Goal: Task Accomplishment & Management: Manage account settings

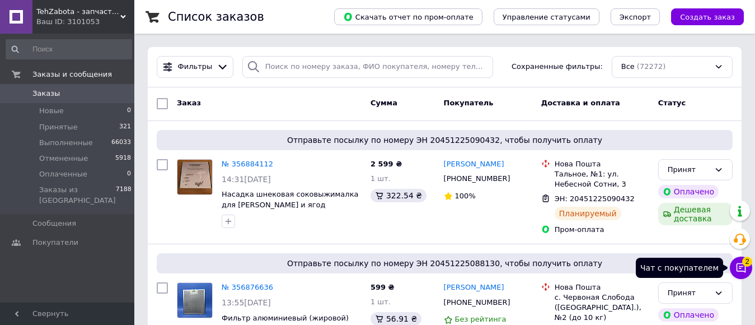
click at [740, 270] on icon at bounding box center [742, 268] width 10 height 10
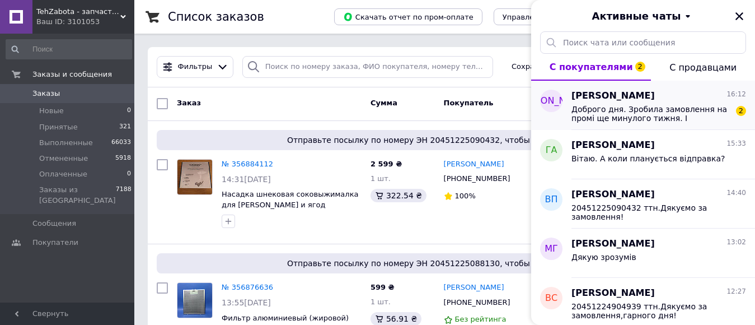
click at [667, 116] on span "Доброго дня. Зробила замовлення на промі ще минулого тижня. І оплатила. Коли оч…" at bounding box center [651, 114] width 159 height 18
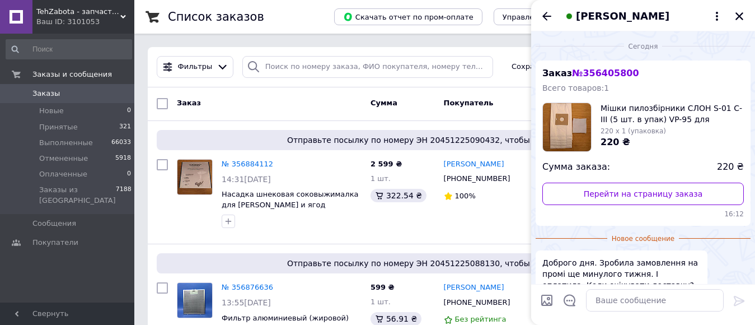
click at [623, 12] on span "[PERSON_NAME]" at bounding box center [623, 16] width 94 height 15
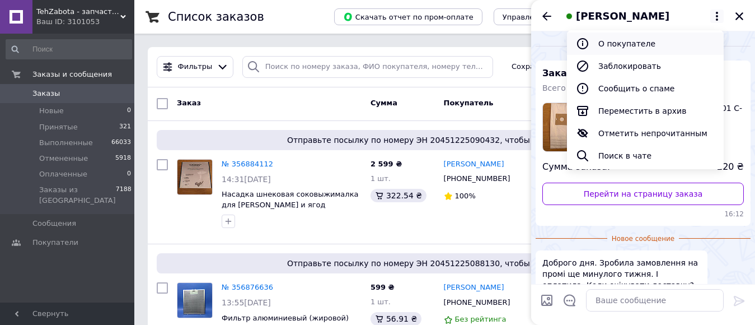
click at [625, 38] on button "О покупателе" at bounding box center [645, 43] width 157 height 22
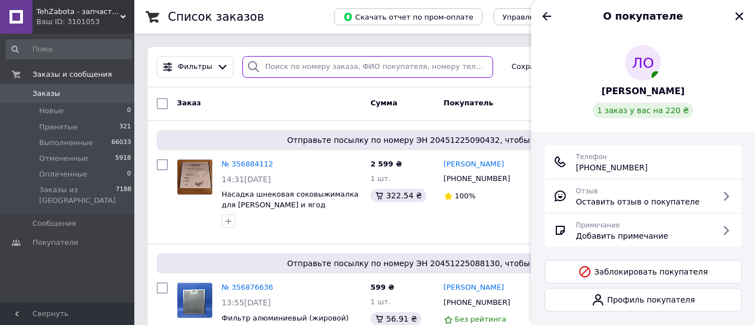
click at [273, 63] on input "search" at bounding box center [367, 67] width 251 height 22
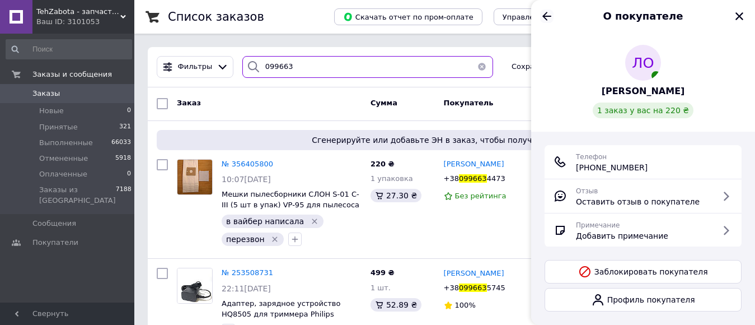
type input "099663"
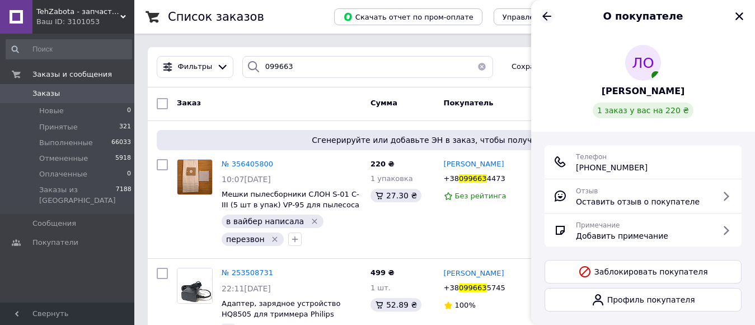
click at [547, 12] on icon "Назад" at bounding box center [546, 16] width 13 height 13
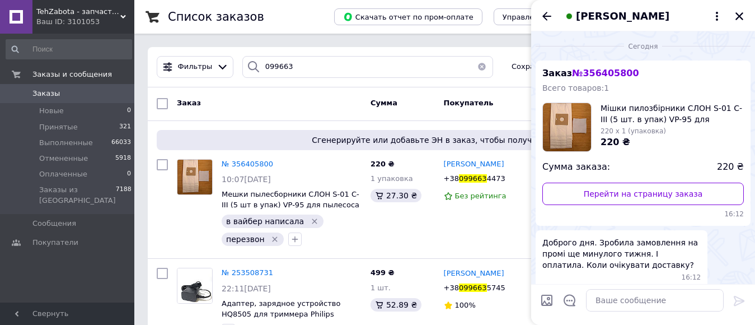
scroll to position [50, 0]
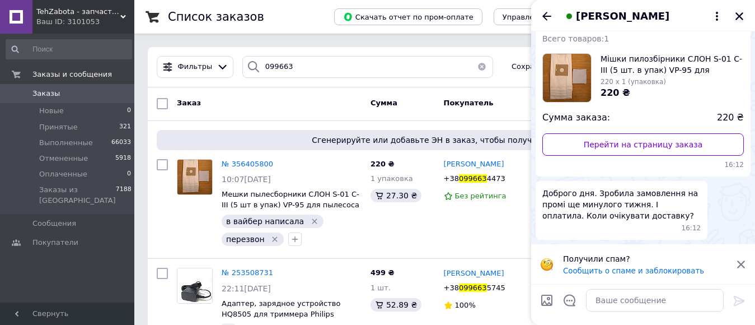
click at [739, 11] on icon "Закрыть" at bounding box center [740, 16] width 10 height 10
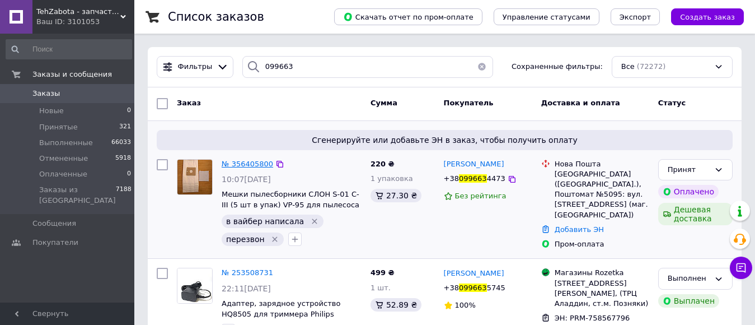
click at [237, 161] on span "№ 356405800" at bounding box center [248, 164] width 52 height 8
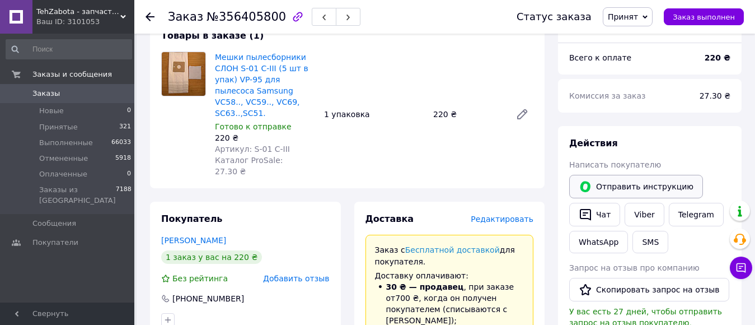
scroll to position [112, 0]
click at [638, 220] on link "Viber" at bounding box center [644, 215] width 39 height 24
click at [600, 211] on button "Чат" at bounding box center [594, 215] width 51 height 24
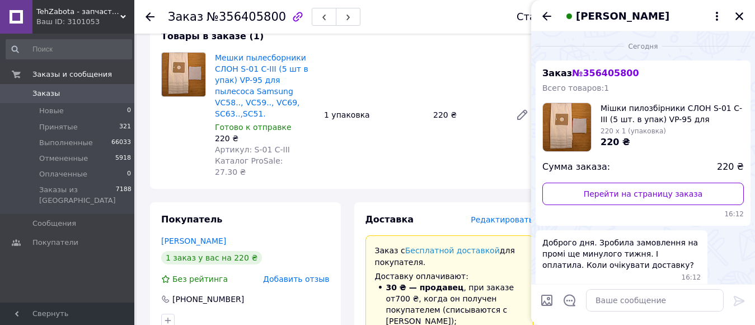
scroll to position [50, 0]
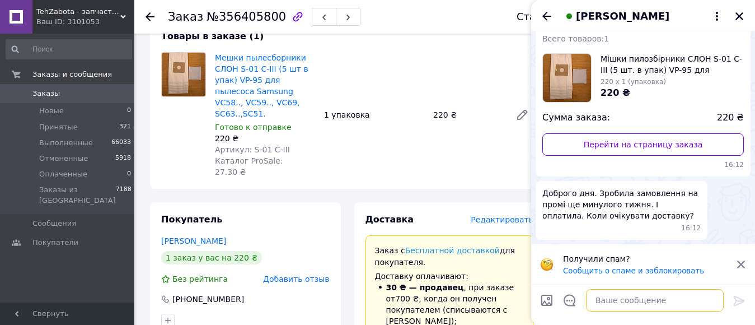
click at [610, 301] on textarea at bounding box center [655, 300] width 138 height 22
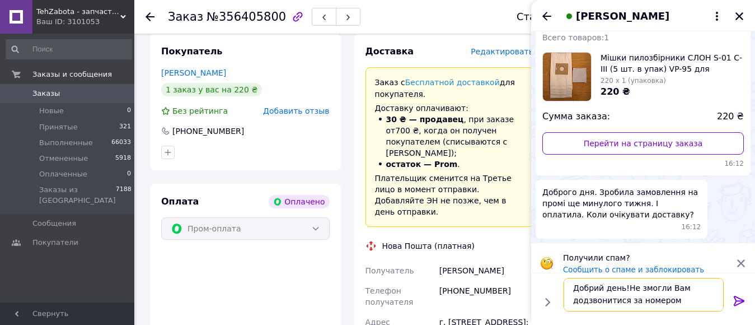
scroll to position [336, 0]
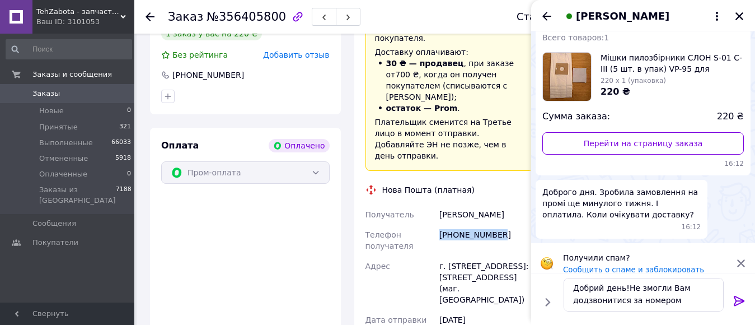
drag, startPoint x: 441, startPoint y: 199, endPoint x: 511, endPoint y: 203, distance: 69.6
click at [511, 225] on div "[PHONE_NUMBER]" at bounding box center [486, 240] width 99 height 31
copy div "[PHONE_NUMBER]"
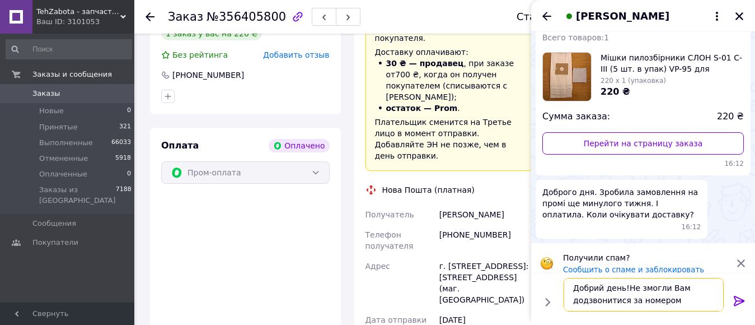
click at [680, 303] on textarea "Добрий день!Не змогли Вам додзвонитися за номером" at bounding box center [644, 295] width 160 height 34
paste textarea "[PHONE_NUMBER]"
type textarea "Добрий день!Не змогли Вам додзвонитися за номером [PHONE_NUMBER]"
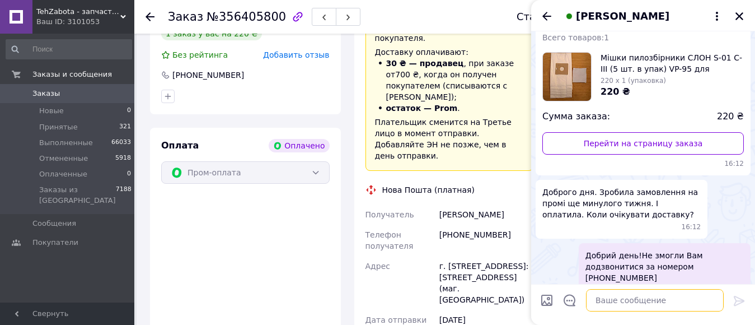
scroll to position [62, 0]
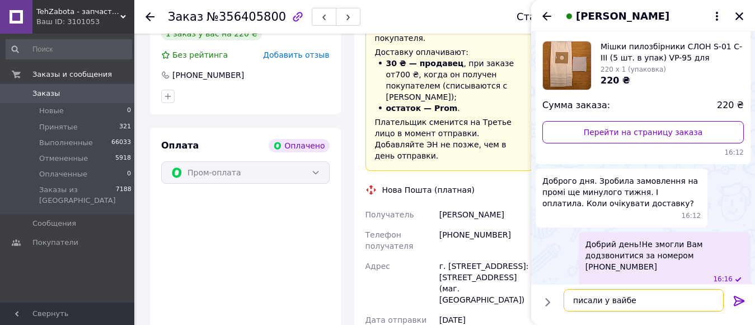
type textarea "писали у вайбер"
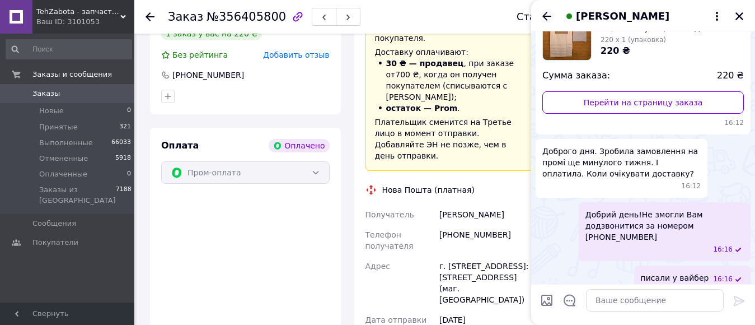
click at [543, 15] on icon "Назад" at bounding box center [546, 16] width 13 height 13
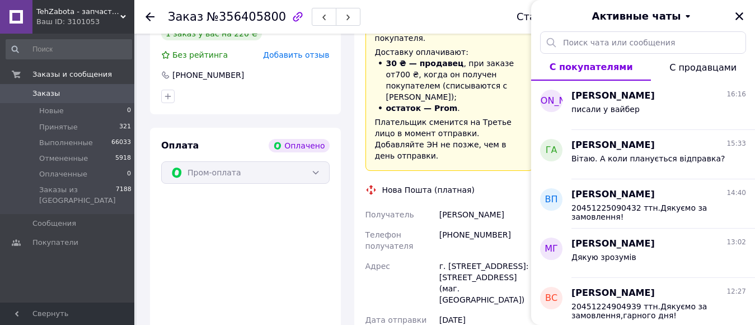
drag, startPoint x: 738, startPoint y: 15, endPoint x: 725, endPoint y: 71, distance: 57.6
click at [736, 13] on icon "Закрыть" at bounding box center [740, 16] width 10 height 10
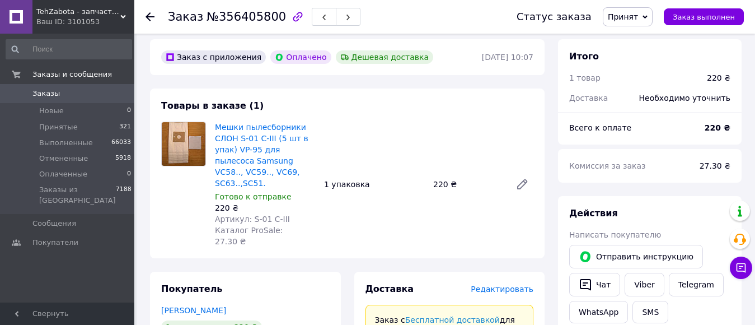
scroll to position [0, 0]
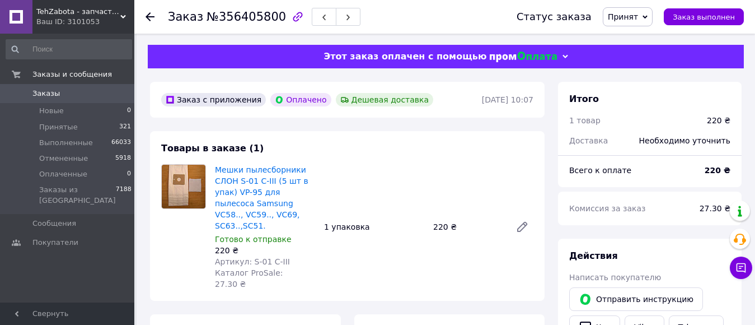
click at [148, 15] on use at bounding box center [150, 16] width 9 height 9
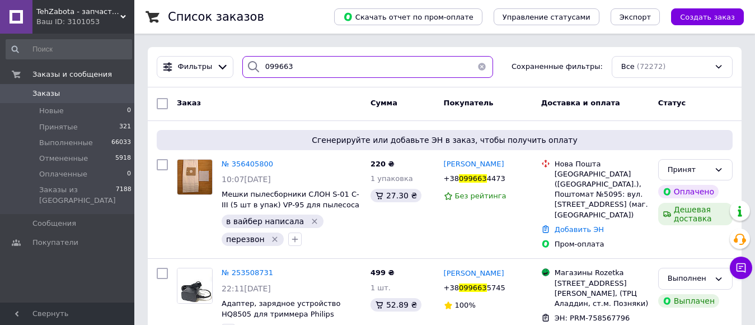
click at [292, 66] on input "099663" at bounding box center [367, 67] width 251 height 22
type input "0"
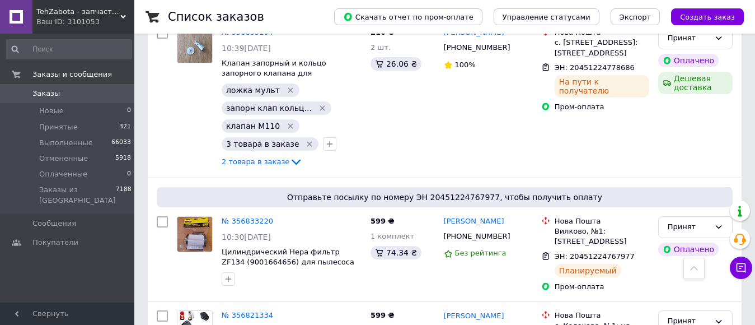
scroll to position [2227, 0]
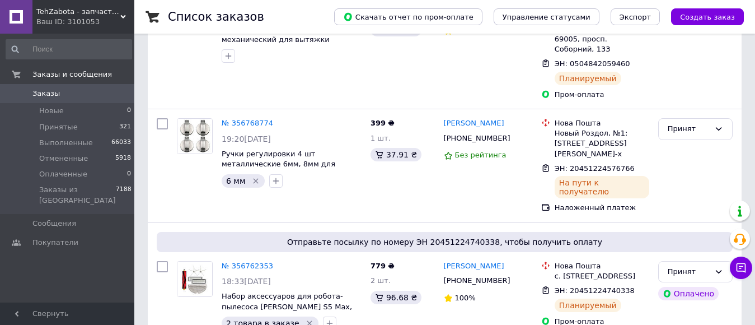
scroll to position [2028, 0]
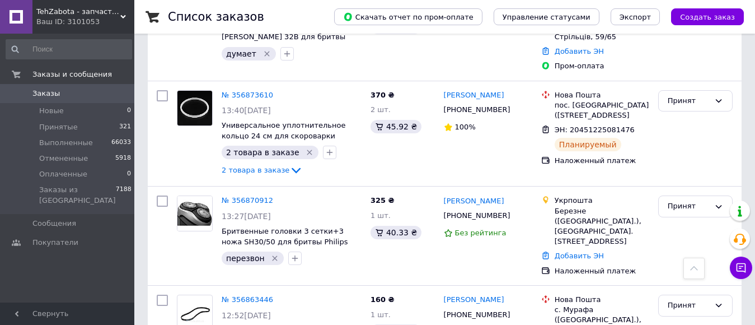
scroll to position [435, 0]
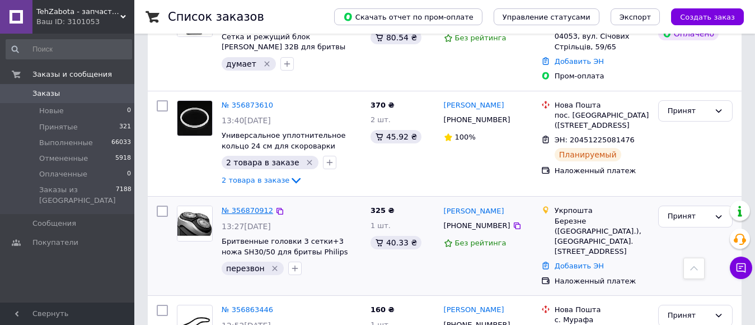
click at [247, 206] on link "№ 356870912" at bounding box center [248, 210] width 52 height 8
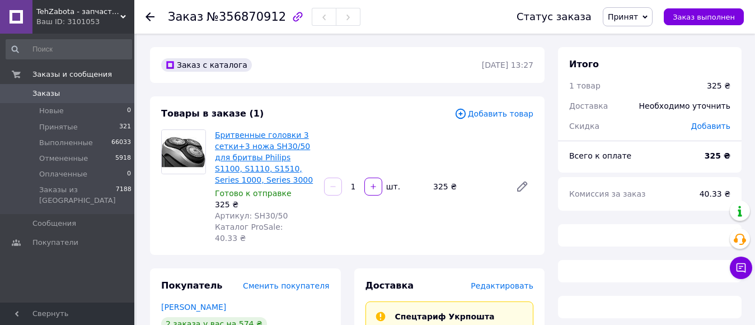
click at [256, 149] on link "Бритвенные головки 3 сетки+3 ножа SH30/50 для бритвы Philips S1100, S1110, S151…" at bounding box center [264, 157] width 98 height 54
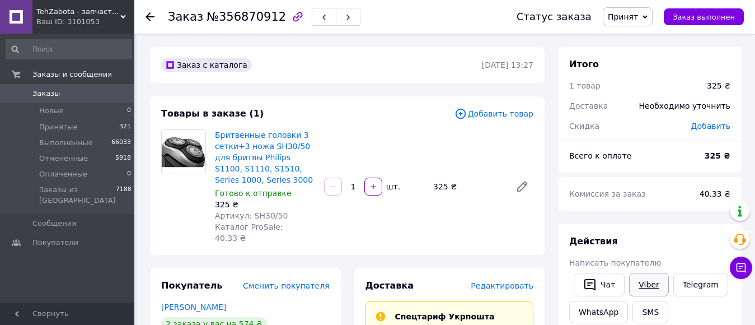
click at [644, 288] on link "Viber" at bounding box center [648, 285] width 39 height 24
click at [148, 12] on icon at bounding box center [150, 16] width 9 height 9
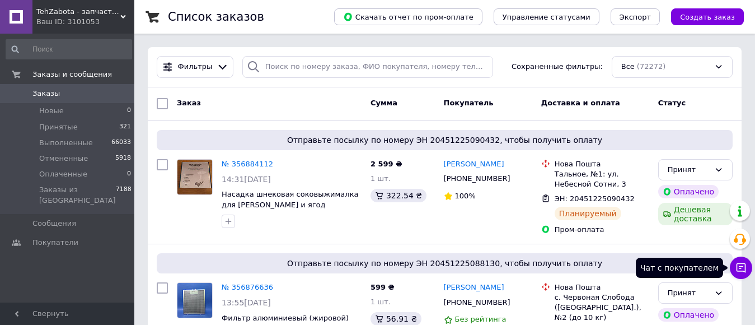
click at [739, 263] on icon at bounding box center [742, 268] width 10 height 10
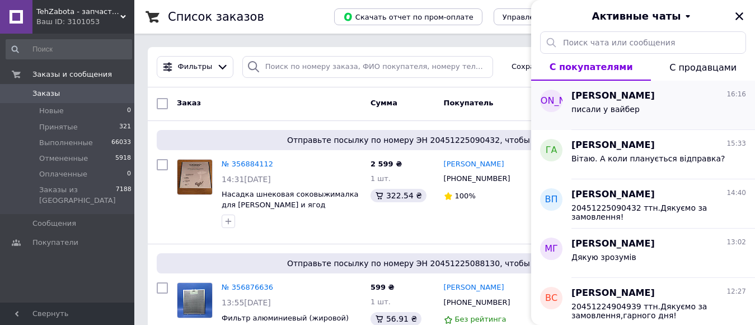
click at [654, 116] on div "писали у вайбер" at bounding box center [659, 111] width 175 height 18
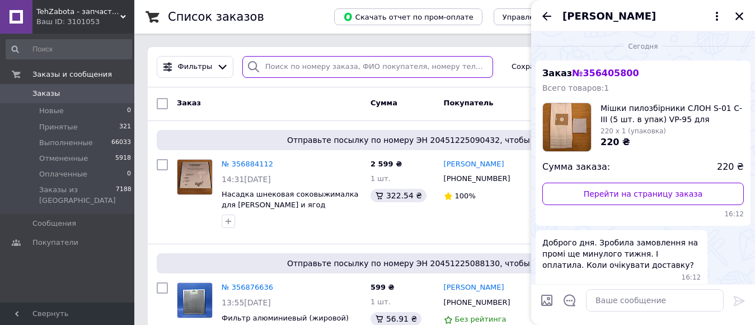
click at [282, 62] on input "search" at bounding box center [367, 67] width 251 height 22
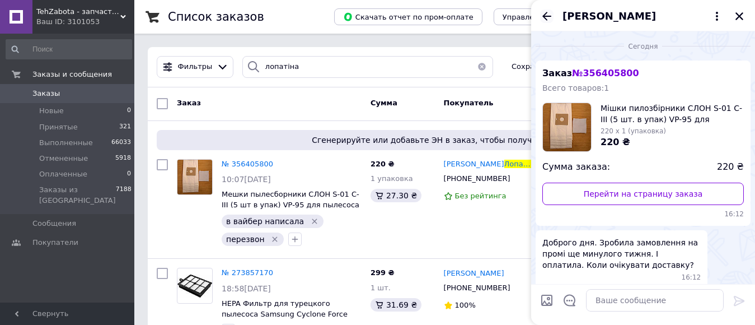
click at [546, 14] on icon "Назад" at bounding box center [546, 16] width 13 height 13
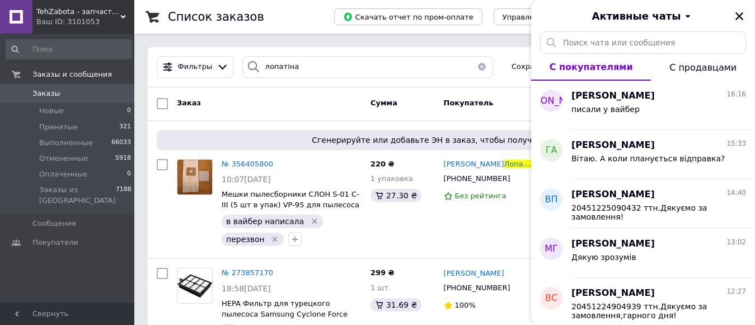
click at [739, 16] on icon "Закрыть" at bounding box center [740, 16] width 8 height 8
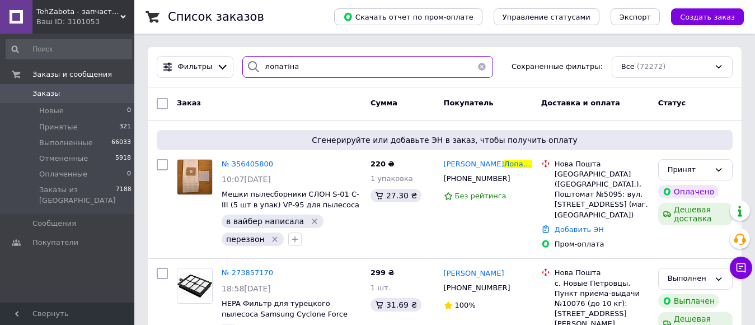
click at [303, 64] on input "лопатіна" at bounding box center [367, 67] width 251 height 22
type input "л"
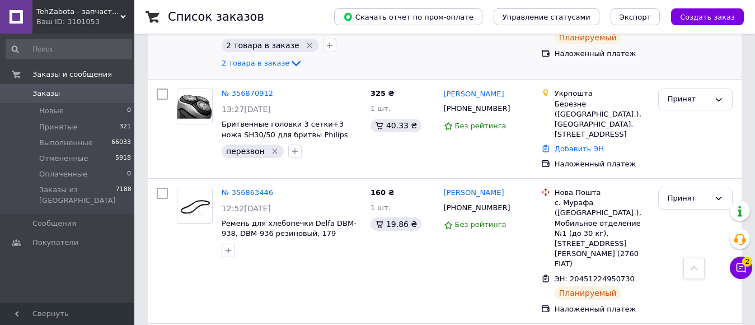
scroll to position [560, 0]
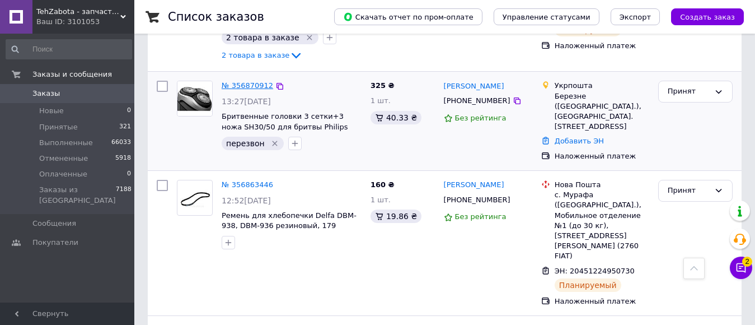
click at [251, 81] on link "№ 356870912" at bounding box center [248, 85] width 52 height 8
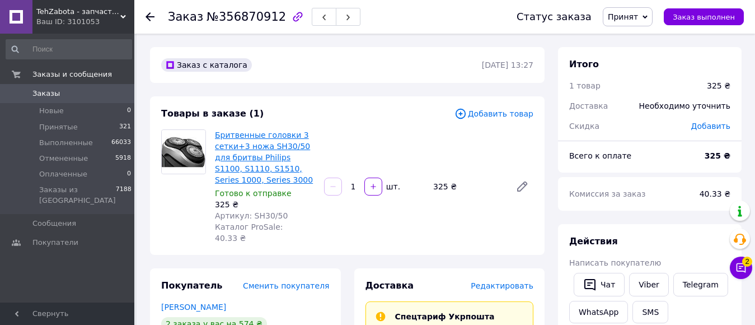
click at [246, 155] on link "Бритвенные головки 3 сетки+3 ножа SH30/50 для бритвы Philips S1100, S1110, S151…" at bounding box center [264, 157] width 98 height 54
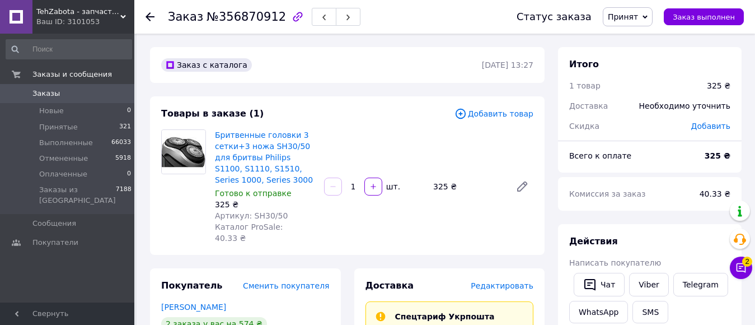
click at [151, 15] on icon at bounding box center [150, 16] width 9 height 9
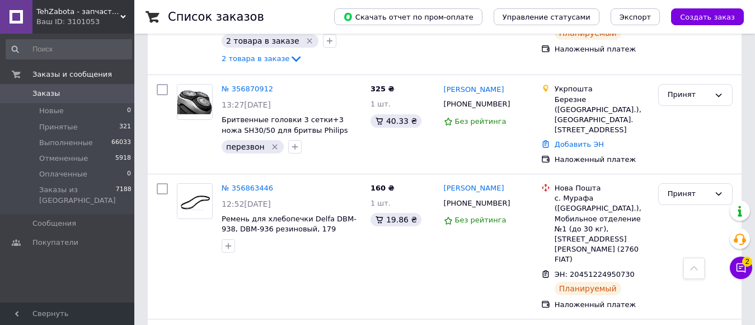
scroll to position [560, 0]
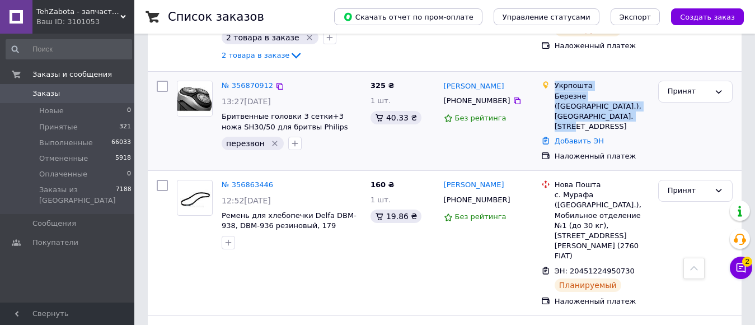
drag, startPoint x: 557, startPoint y: 57, endPoint x: 648, endPoint y: 85, distance: 95.8
click at [648, 85] on div "Укрпошта Березне (Рівненська обл.), 34600, вул. Андріївська, 24 Добавить ЭН Нал…" at bounding box center [595, 121] width 117 height 90
copy div "Укрпошта Березне (Рівненська обл.), 34600, вул. Андріївська, 24"
click at [740, 269] on icon at bounding box center [741, 267] width 11 height 11
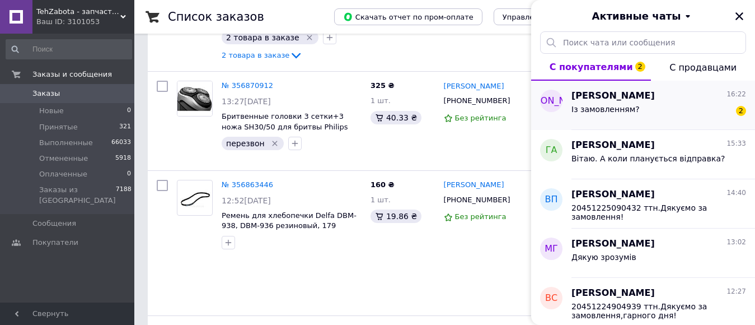
click at [683, 113] on div "Із замовленням? 2" at bounding box center [659, 111] width 175 height 18
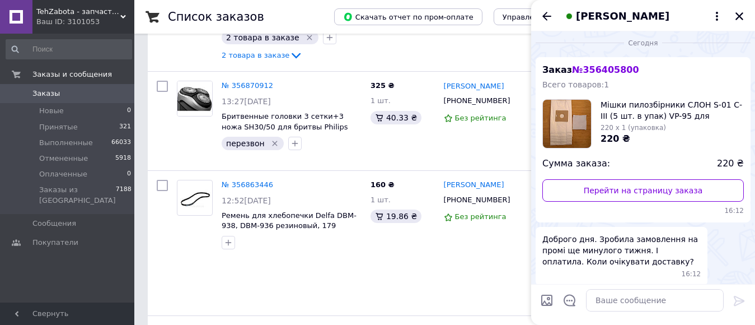
scroll to position [171, 0]
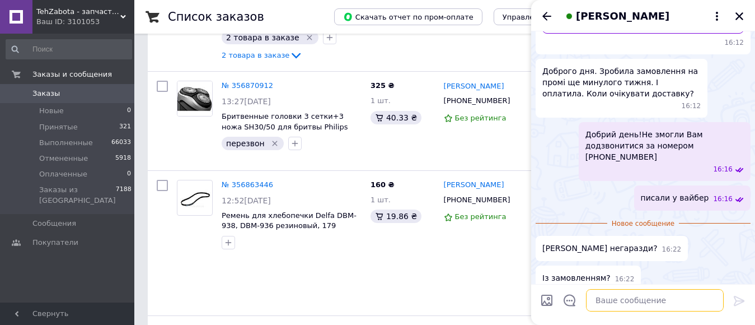
click at [620, 298] on textarea at bounding box center [655, 300] width 138 height 22
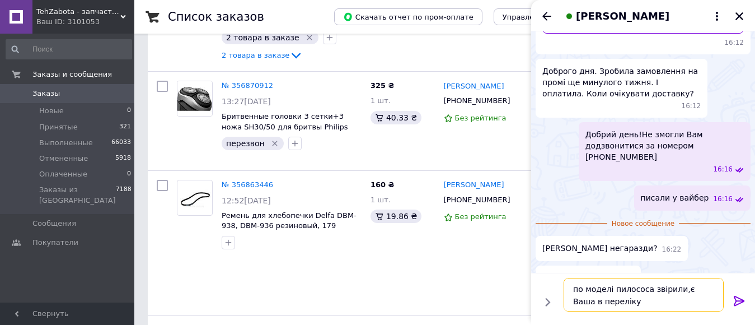
type textarea "по моделі пилососа звірили,є Ваша в переліку?"
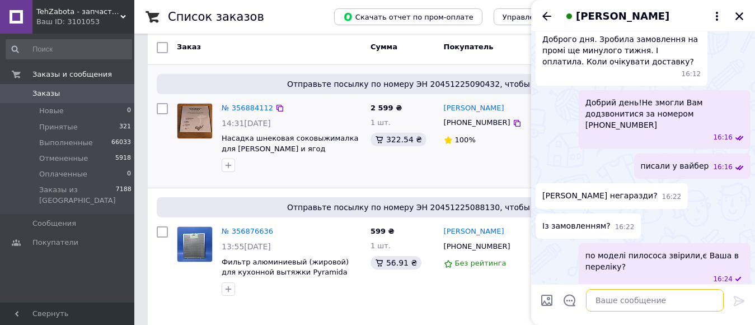
scroll to position [0, 0]
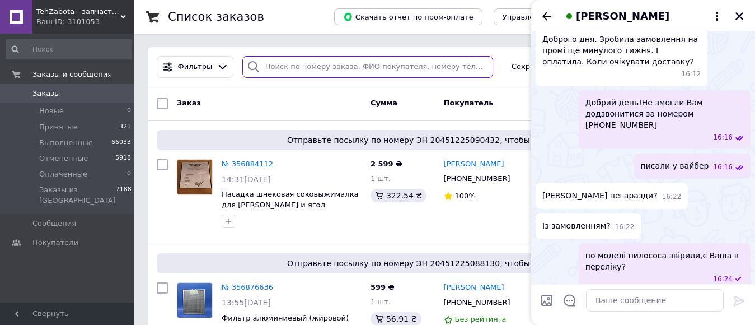
click at [298, 64] on input "search" at bounding box center [367, 67] width 251 height 22
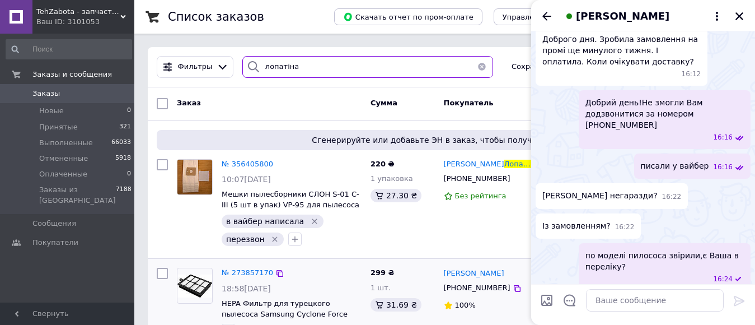
type input "лопатіна"
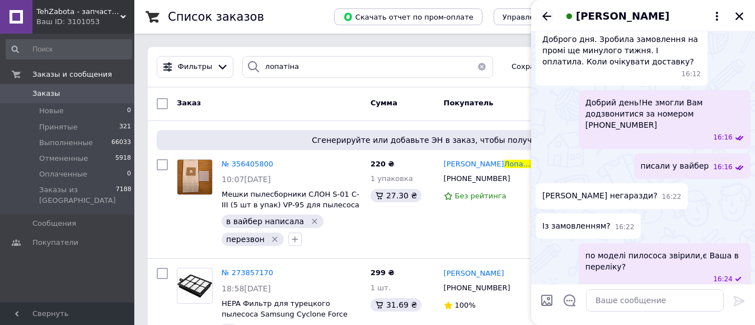
click at [546, 15] on icon "Назад" at bounding box center [546, 16] width 13 height 13
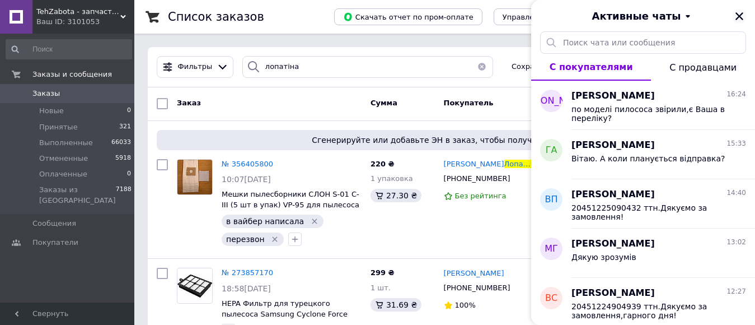
click at [740, 16] on icon "Закрыть" at bounding box center [740, 16] width 8 height 8
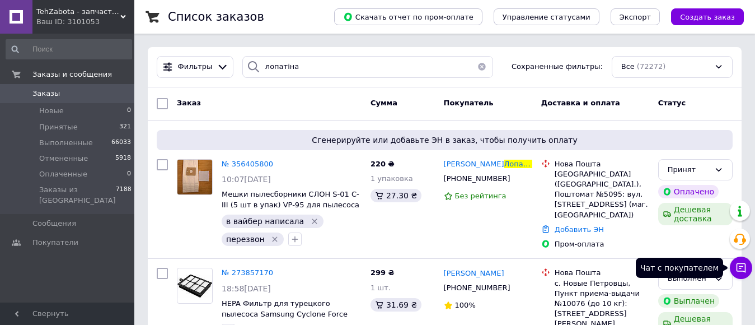
click at [745, 263] on icon at bounding box center [742, 268] width 10 height 10
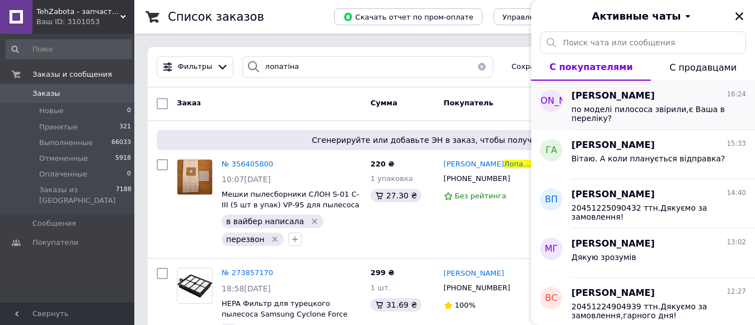
click at [670, 119] on span "по моделі пилососа звірили,є Ваша в переліку?" at bounding box center [651, 114] width 159 height 18
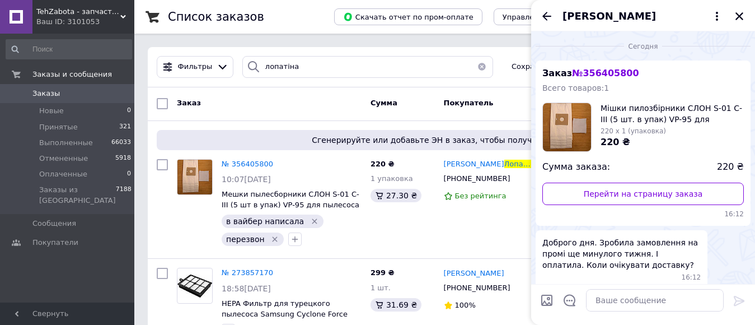
scroll to position [203, 0]
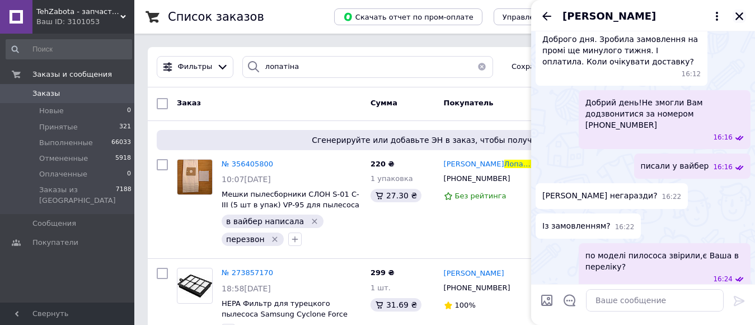
click at [739, 16] on icon "Закрыть" at bounding box center [740, 16] width 8 height 8
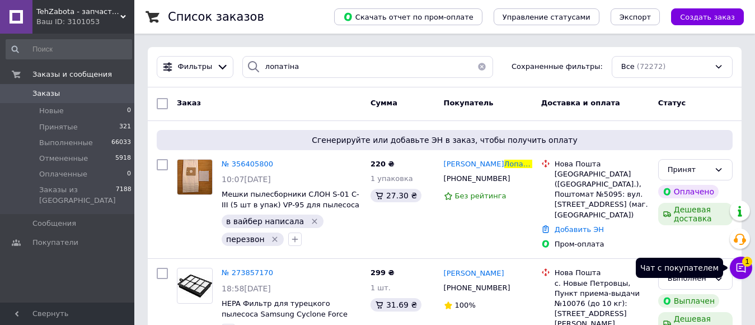
click at [740, 266] on icon at bounding box center [742, 268] width 10 height 10
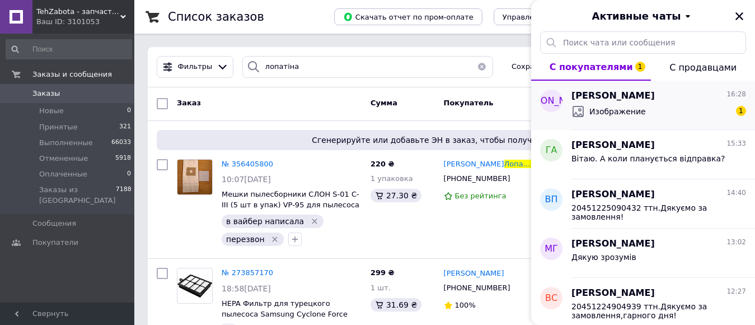
click at [674, 108] on div "Изображение 1" at bounding box center [659, 111] width 175 height 18
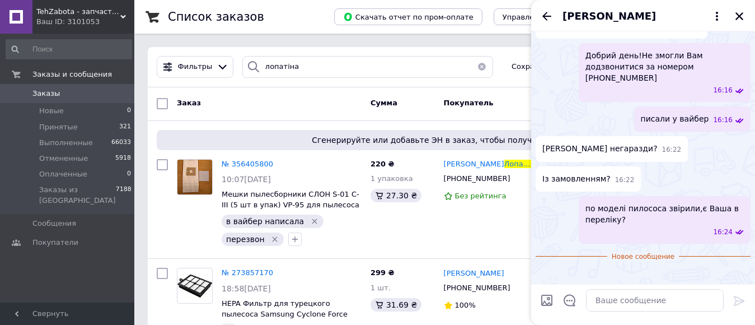
scroll to position [396, 0]
click at [272, 237] on icon "Удалить метку" at bounding box center [274, 239] width 9 height 9
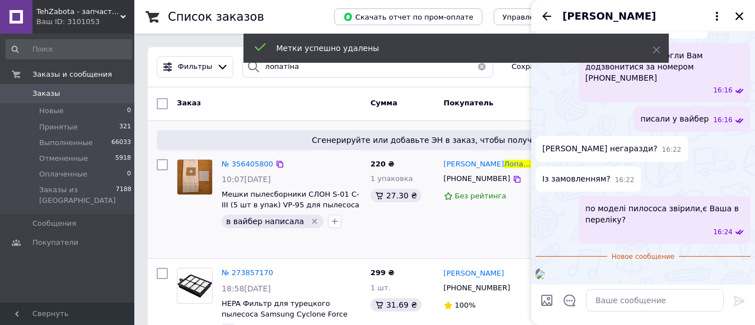
click at [310, 221] on icon "Удалить метку" at bounding box center [314, 221] width 9 height 9
click at [242, 164] on span "№ 356405800" at bounding box center [248, 164] width 52 height 8
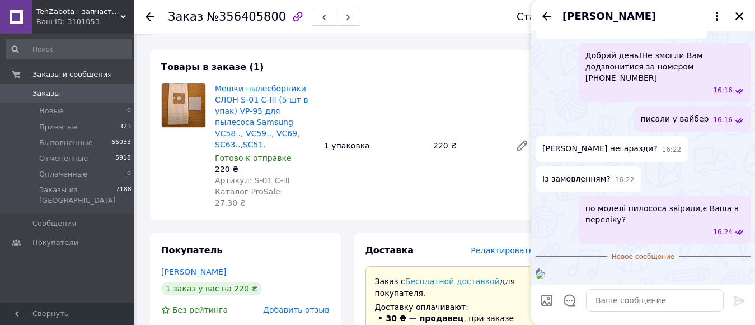
scroll to position [168, 0]
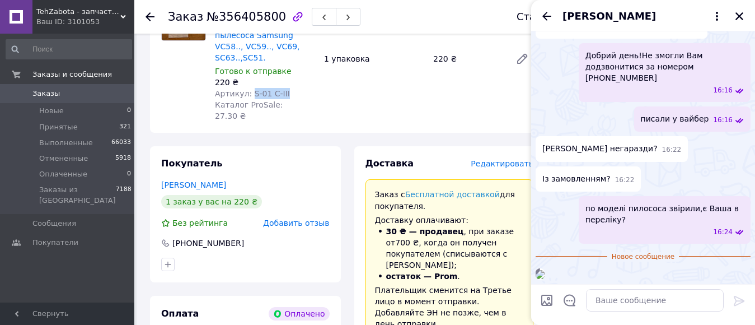
drag, startPoint x: 247, startPoint y: 81, endPoint x: 300, endPoint y: 83, distance: 52.7
click at [300, 88] on div "Артикул: S-01 C-III" at bounding box center [265, 93] width 100 height 11
copy span "S-01 C-III"
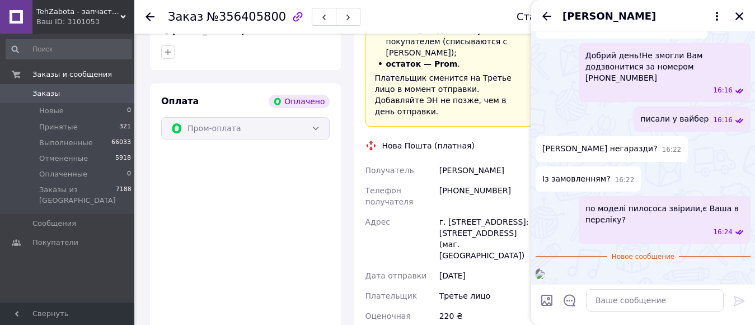
scroll to position [280, 0]
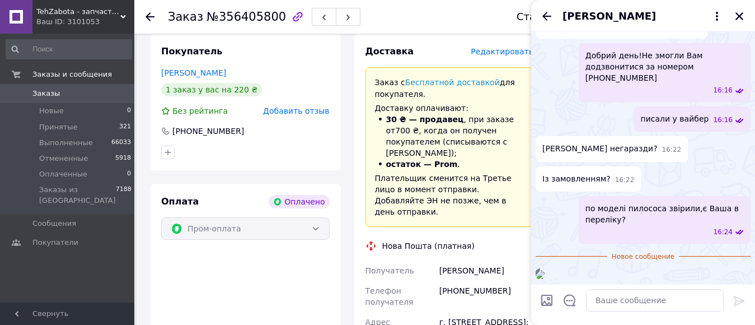
click at [739, 15] on icon "Закрыть" at bounding box center [740, 16] width 10 height 10
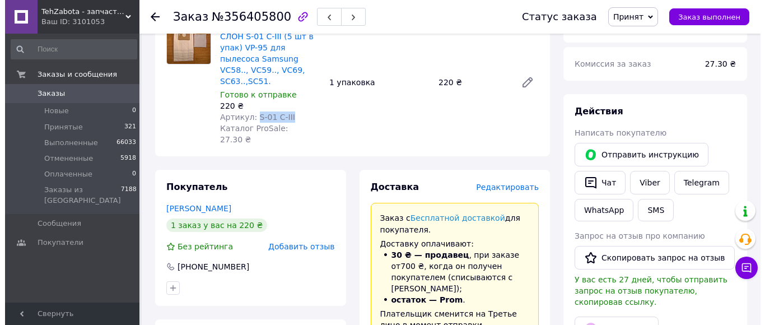
scroll to position [112, 0]
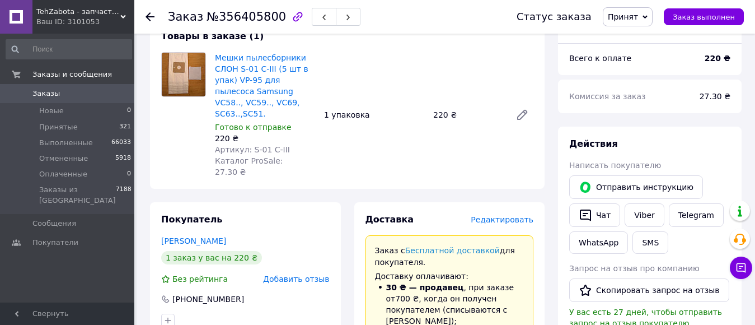
click at [506, 215] on span "Редактировать" at bounding box center [502, 219] width 63 height 9
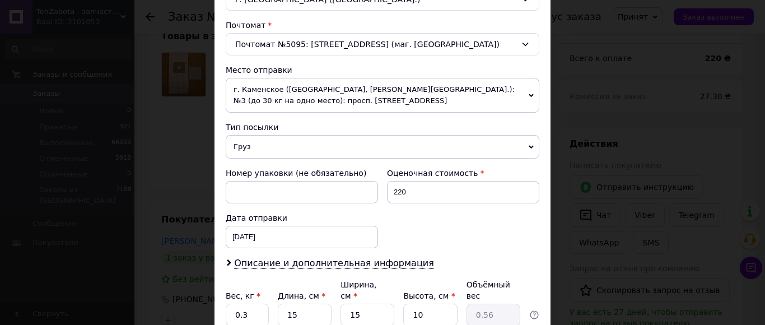
scroll to position [430, 0]
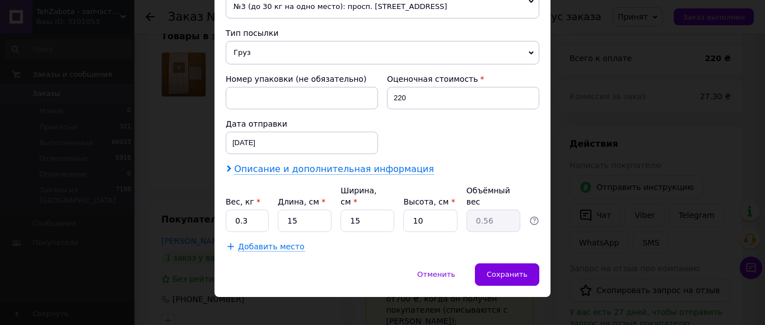
click at [398, 171] on span "Описание и дополнительная информация" at bounding box center [334, 168] width 200 height 11
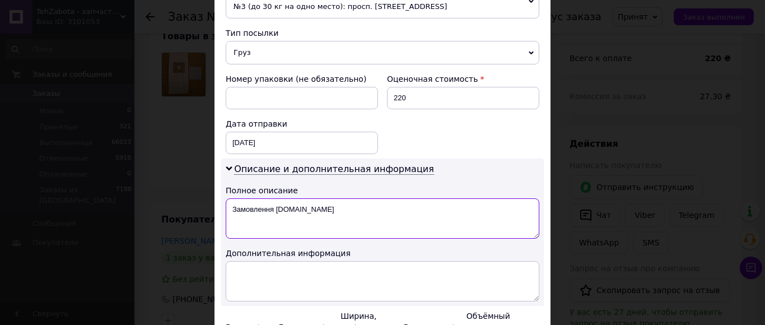
click at [368, 210] on textarea "Замовлення [DOMAIN_NAME]" at bounding box center [383, 218] width 314 height 40
type textarea "З"
paste textarea "S-01 C-III"
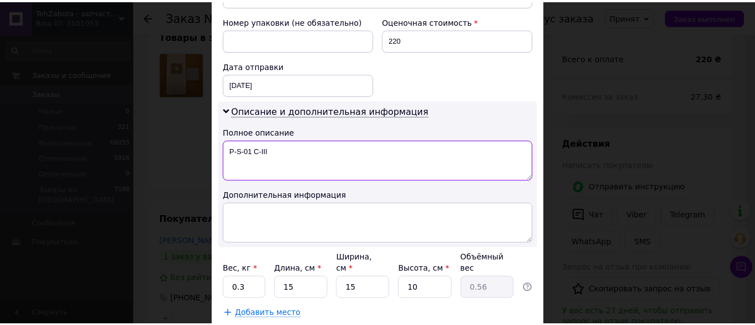
scroll to position [555, 0]
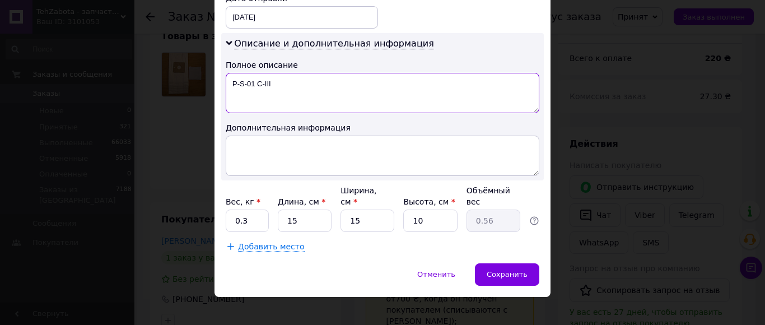
type textarea "Р-S-01 C-III"
click at [435, 209] on input "10" at bounding box center [430, 220] width 54 height 22
type input "1"
type input "0.1"
type input "5"
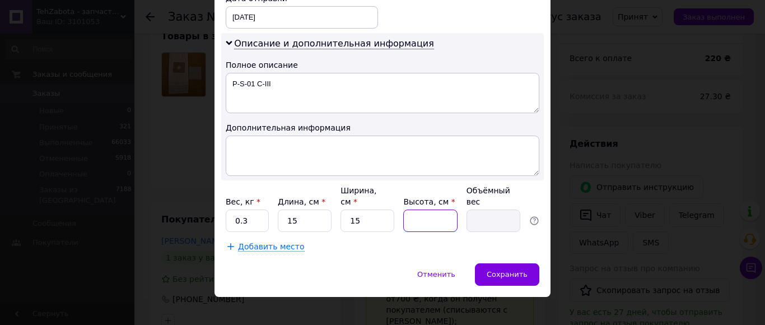
type input "0.28"
type input "5"
click at [503, 270] on span "Сохранить" at bounding box center [507, 274] width 41 height 8
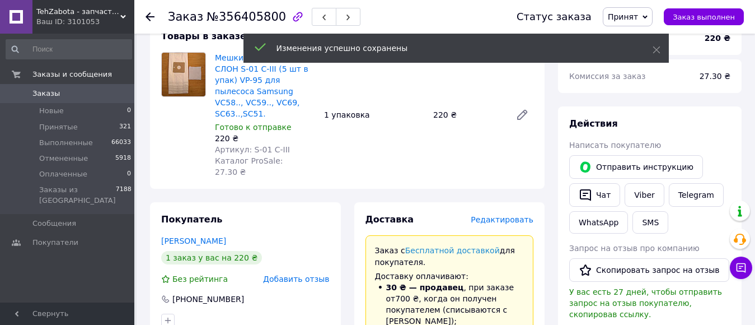
scroll to position [18, 0]
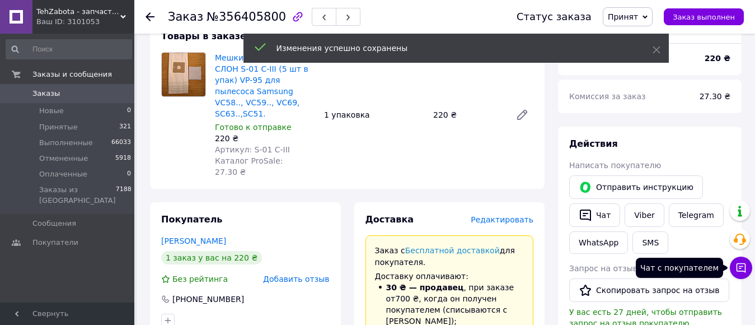
click at [741, 268] on icon at bounding box center [742, 268] width 10 height 10
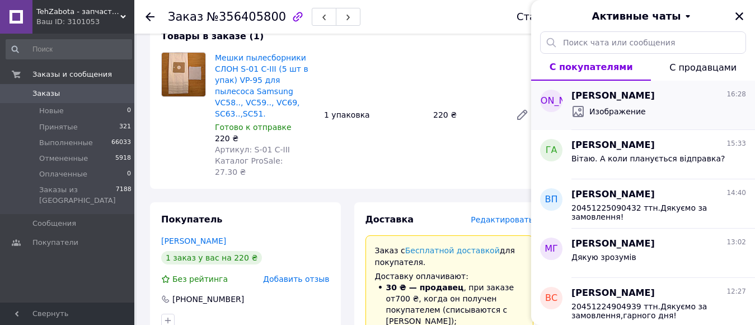
click at [662, 115] on div "Изображение" at bounding box center [659, 111] width 175 height 18
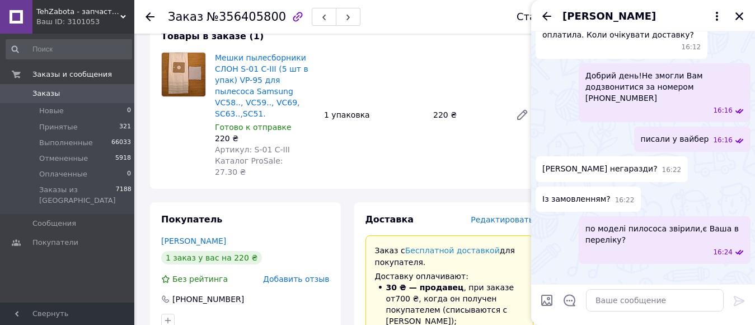
scroll to position [376, 0]
drag, startPoint x: 740, startPoint y: 14, endPoint x: 719, endPoint y: 58, distance: 48.8
click at [740, 15] on icon "Закрыть" at bounding box center [740, 16] width 10 height 10
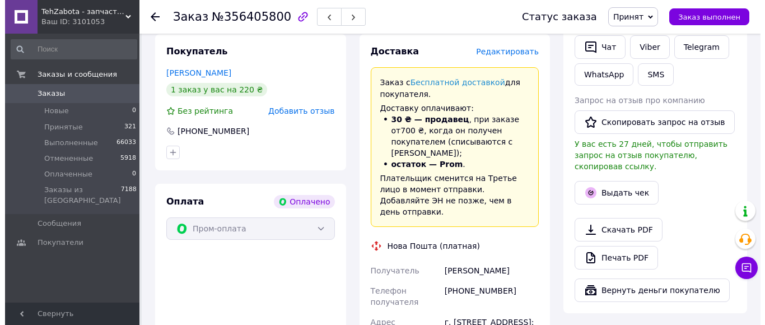
scroll to position [224, 0]
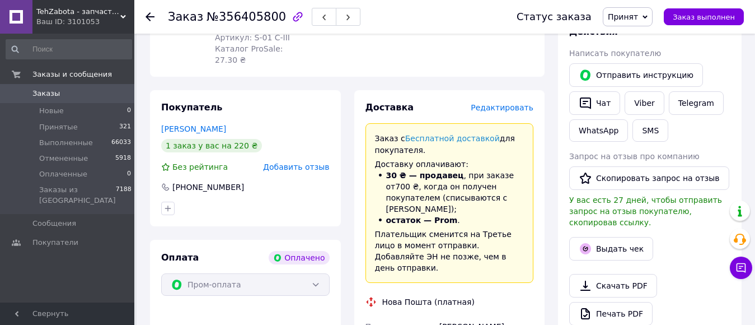
click at [513, 103] on span "Редактировать" at bounding box center [502, 107] width 63 height 9
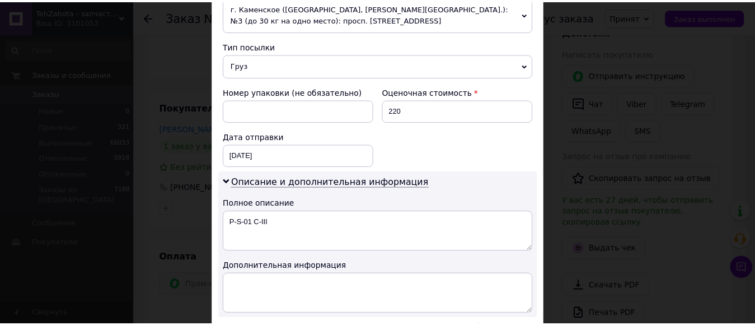
scroll to position [555, 0]
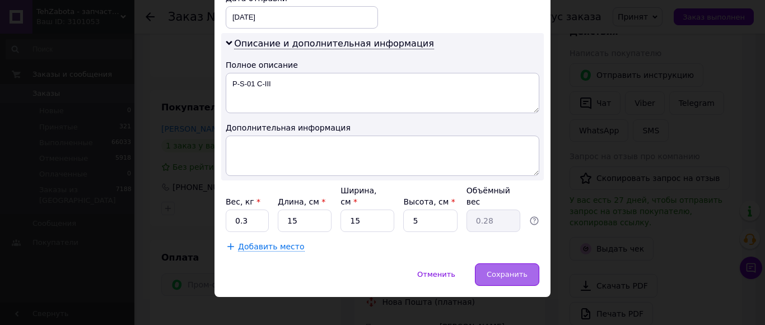
click at [502, 263] on div "Сохранить" at bounding box center [507, 274] width 64 height 22
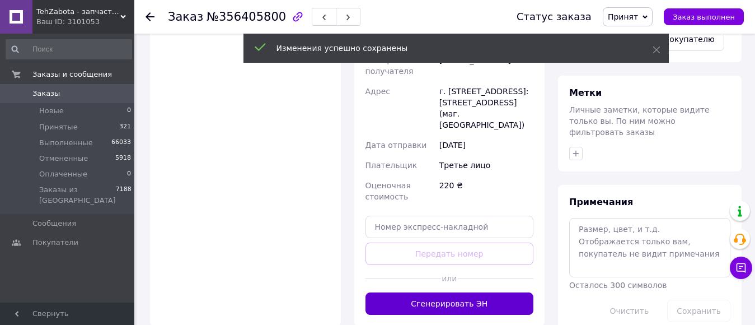
scroll to position [504, 0]
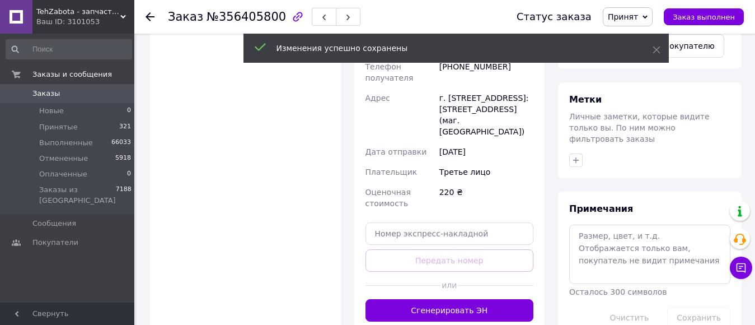
click at [474, 299] on button "Сгенерировать ЭН" at bounding box center [450, 310] width 169 height 22
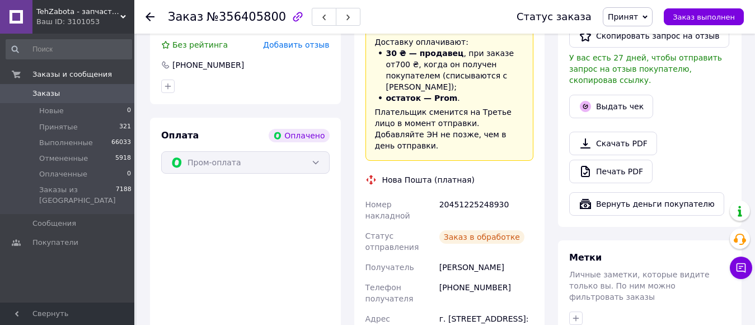
scroll to position [336, 0]
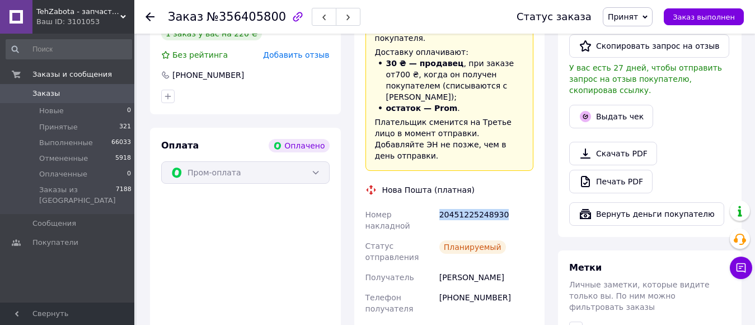
drag, startPoint x: 437, startPoint y: 176, endPoint x: 495, endPoint y: 186, distance: 59.0
click at [519, 204] on div "20451225248930" at bounding box center [486, 219] width 99 height 31
copy div "20451225248930"
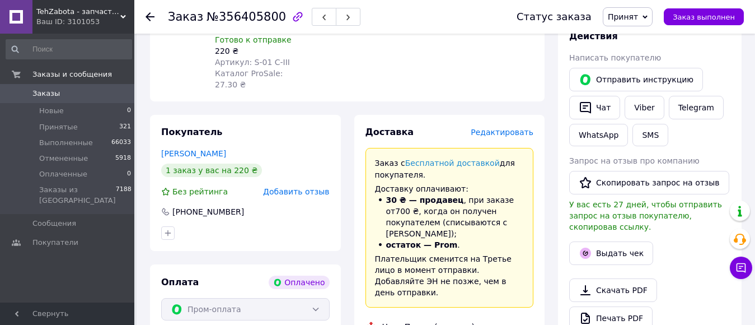
scroll to position [112, 0]
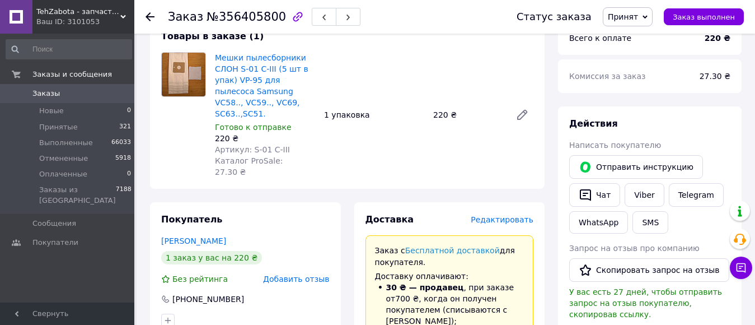
drag, startPoint x: 593, startPoint y: 189, endPoint x: 610, endPoint y: 211, distance: 26.8
click at [594, 189] on button "Чат" at bounding box center [594, 195] width 51 height 24
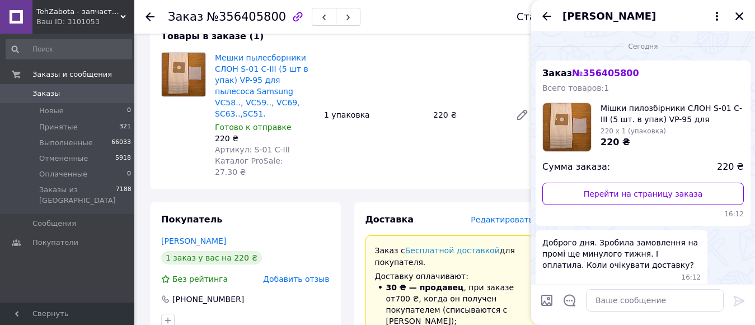
scroll to position [306, 0]
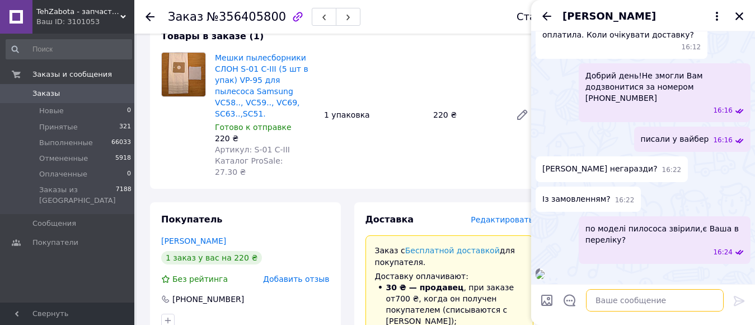
paste textarea "20451225248930"
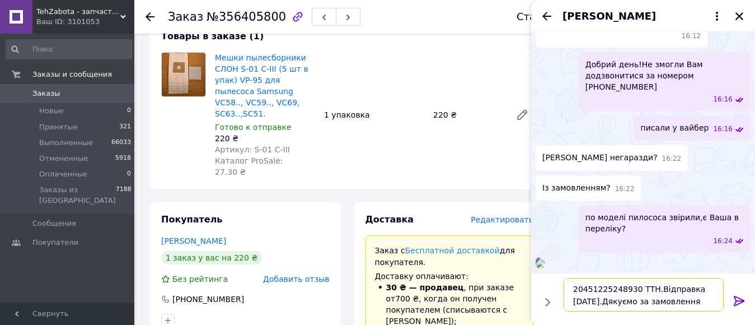
type textarea "20451225248930 ТТН.Відправка [DATE].Дякуємо за замовлення!"
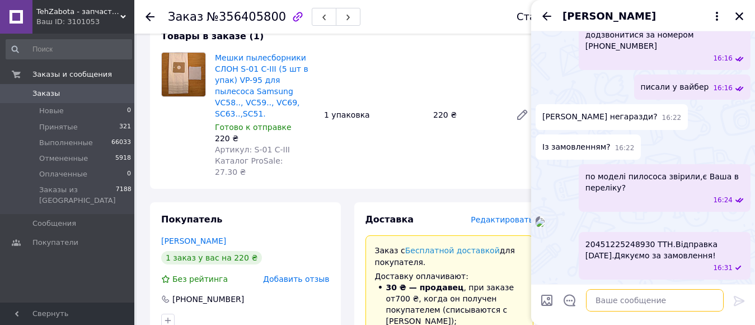
scroll to position [428, 0]
click at [544, 14] on icon "Назад" at bounding box center [546, 16] width 13 height 13
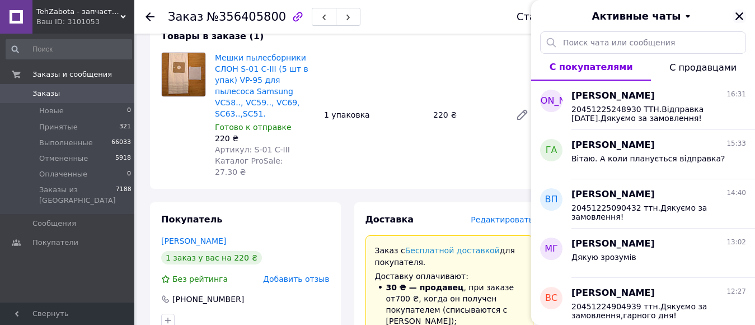
click at [742, 11] on icon "Закрыть" at bounding box center [740, 16] width 10 height 10
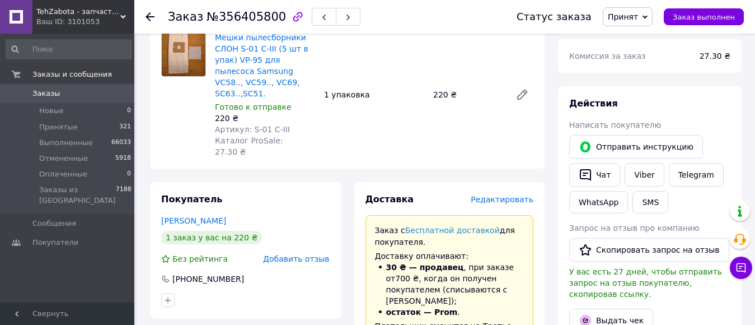
scroll to position [56, 0]
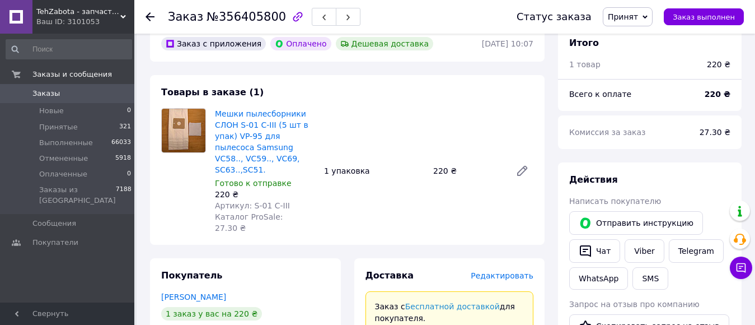
click at [150, 13] on use at bounding box center [150, 16] width 9 height 9
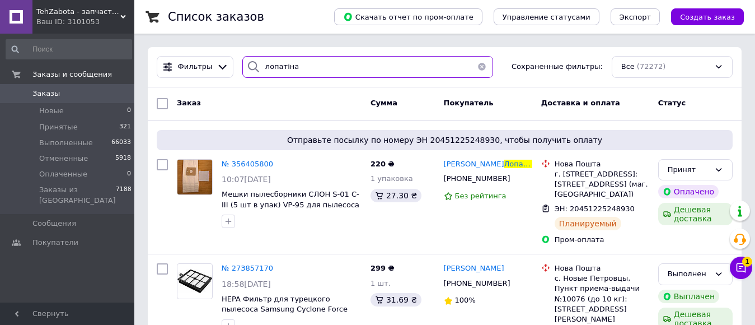
click at [307, 58] on input "лопатіна" at bounding box center [367, 67] width 251 height 22
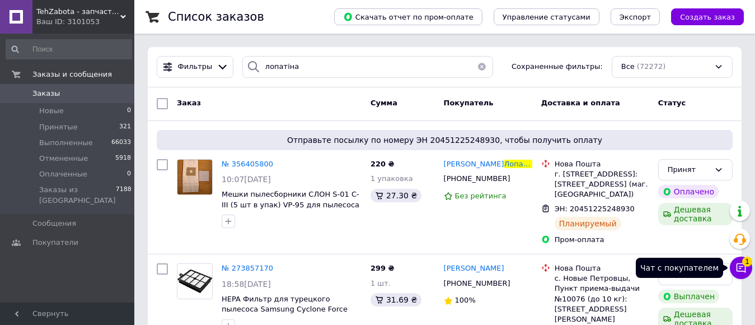
click at [747, 272] on button "Чат с покупателем 1" at bounding box center [741, 267] width 22 height 22
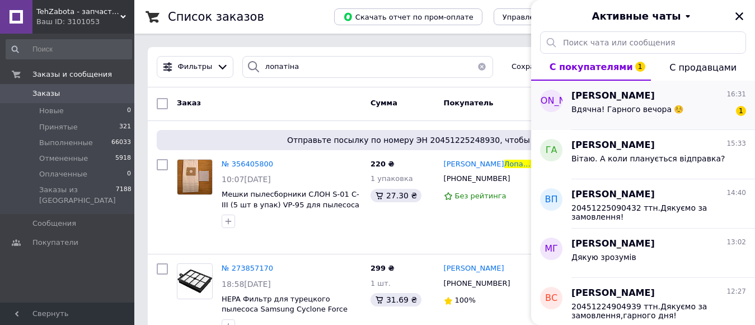
click at [661, 121] on div "[PERSON_NAME] 16:31 Вдячна! Гарного вечора ☺️ 1" at bounding box center [664, 105] width 184 height 49
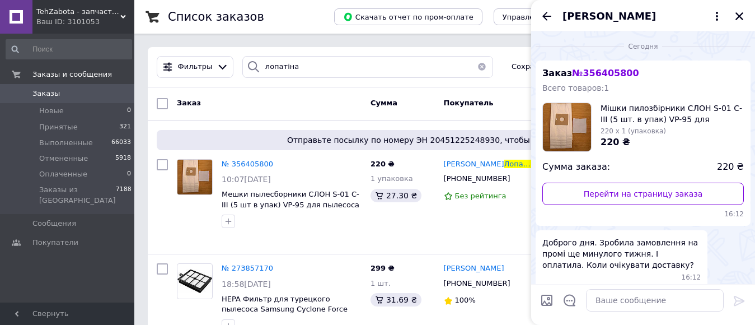
scroll to position [488, 0]
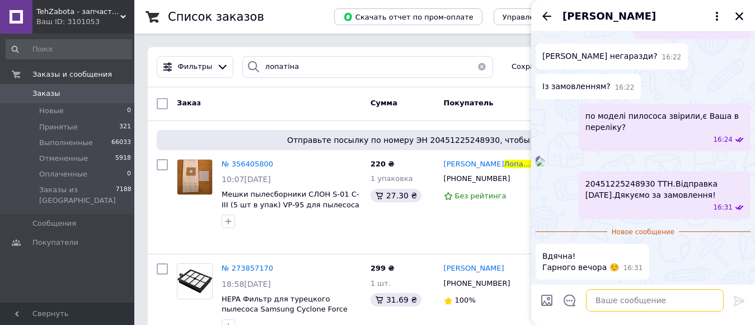
click at [615, 301] on textarea at bounding box center [655, 300] width 138 height 22
type textarea "навзаєм!"
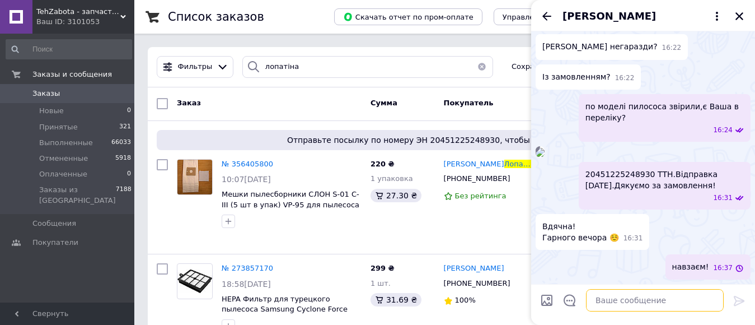
scroll to position [498, 0]
click at [548, 15] on icon "Назад" at bounding box center [546, 16] width 13 height 13
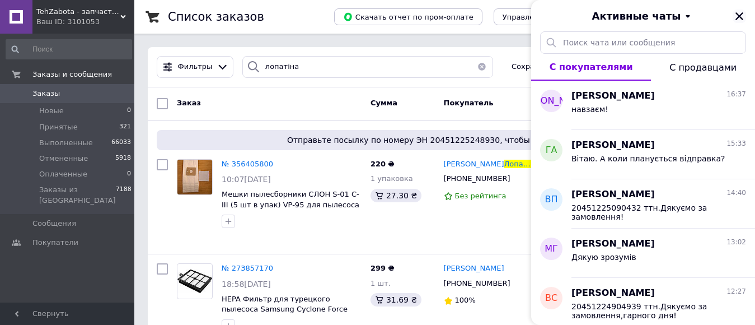
click at [740, 18] on icon "Закрыть" at bounding box center [740, 16] width 10 height 10
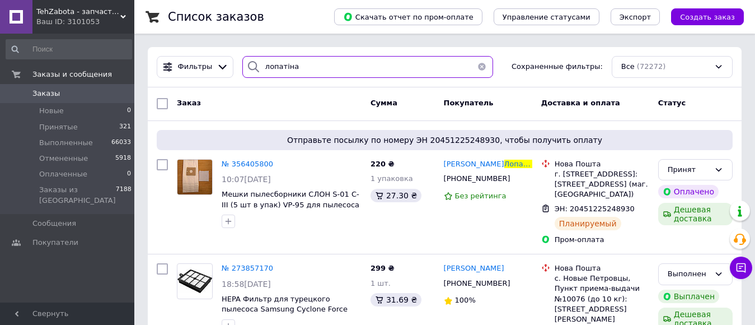
click at [310, 69] on input "лопатіна" at bounding box center [367, 67] width 251 height 22
type input "л"
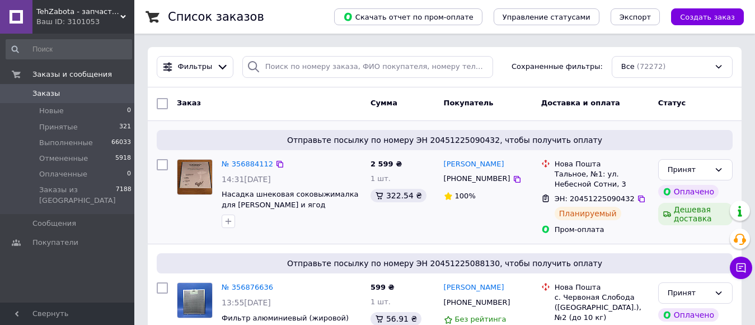
click at [476, 227] on div "[PERSON_NAME] [PHONE_NUMBER] 100%" at bounding box center [488, 197] width 97 height 85
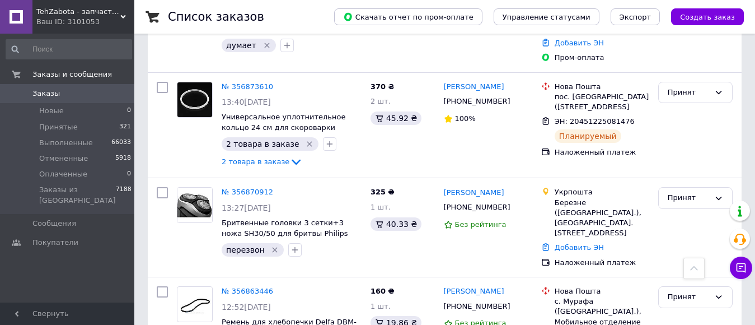
scroll to position [448, 0]
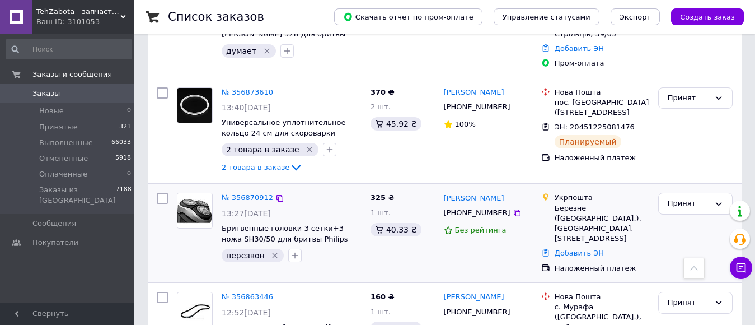
click at [273, 251] on icon "Удалить метку" at bounding box center [274, 255] width 9 height 9
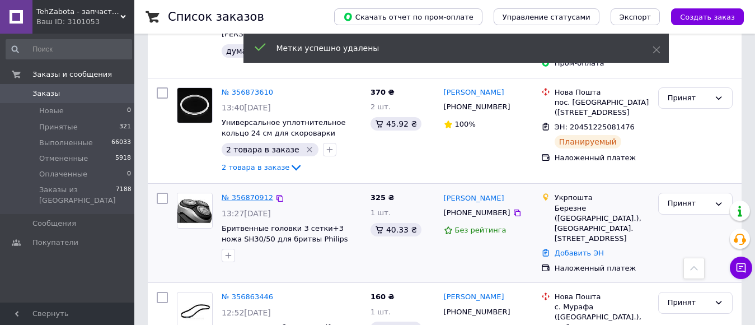
click at [255, 193] on link "№ 356870912" at bounding box center [248, 197] width 52 height 8
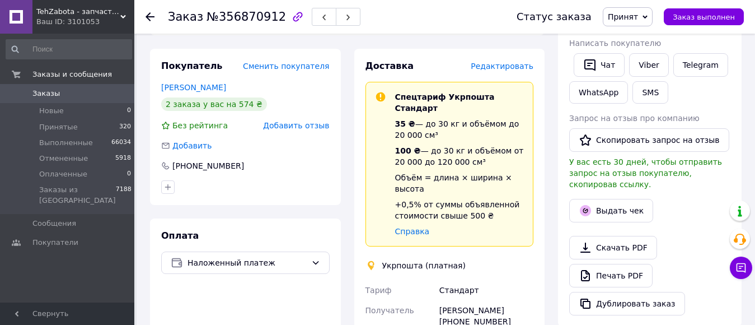
scroll to position [280, 0]
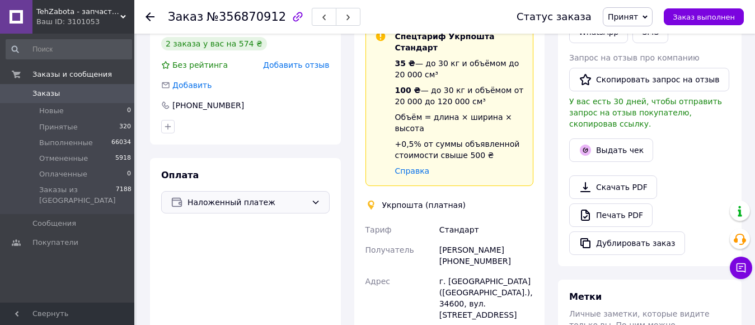
click at [315, 198] on icon at bounding box center [315, 202] width 9 height 9
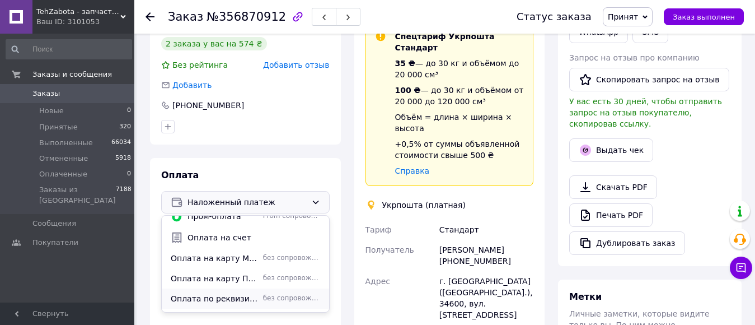
scroll to position [48, 0]
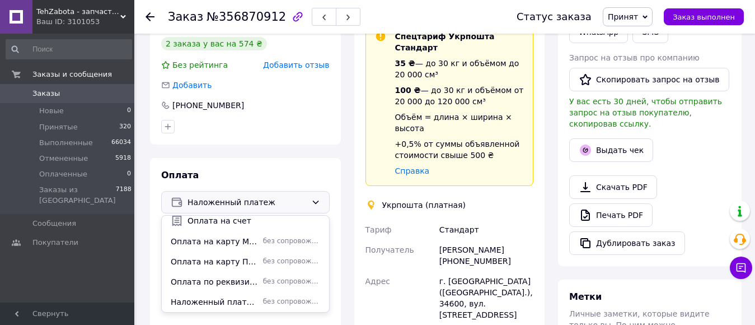
click at [236, 296] on span "Наложенный платеж "Укрпочта"" at bounding box center [215, 301] width 88 height 11
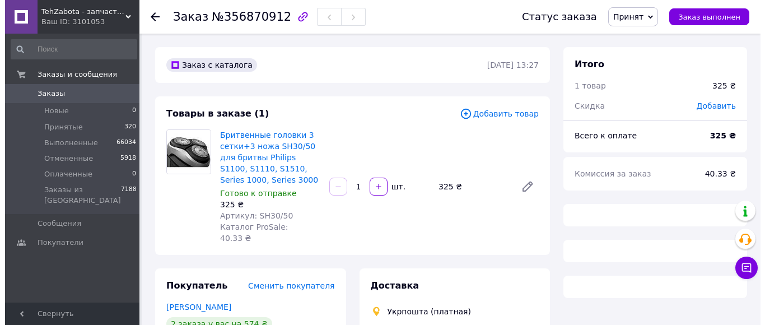
scroll to position [198, 0]
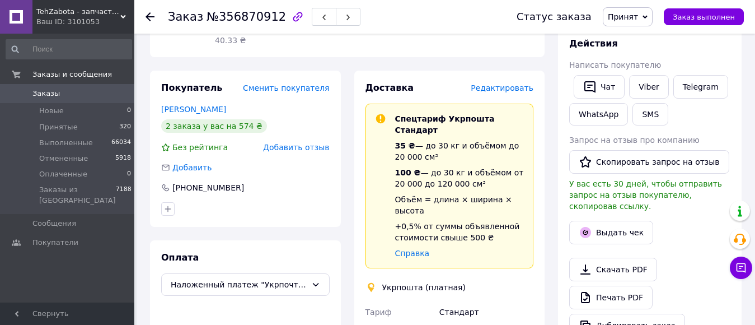
click at [503, 83] on span "Редактировать" at bounding box center [502, 87] width 63 height 9
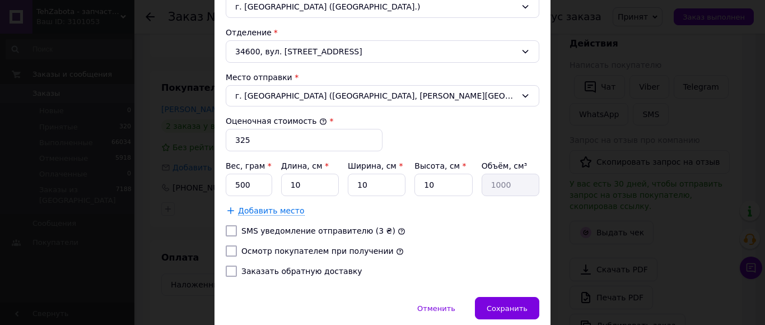
scroll to position [416, 0]
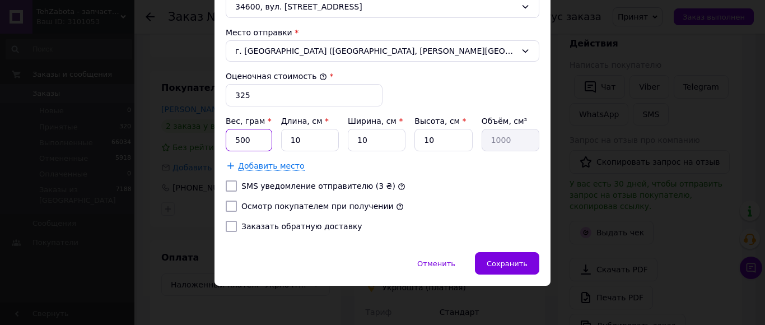
click at [253, 138] on input "500" at bounding box center [249, 140] width 46 height 22
type input "5"
type input "200"
click at [226, 204] on input "Осмотр покупателем при получении" at bounding box center [231, 205] width 11 height 11
checkbox input "true"
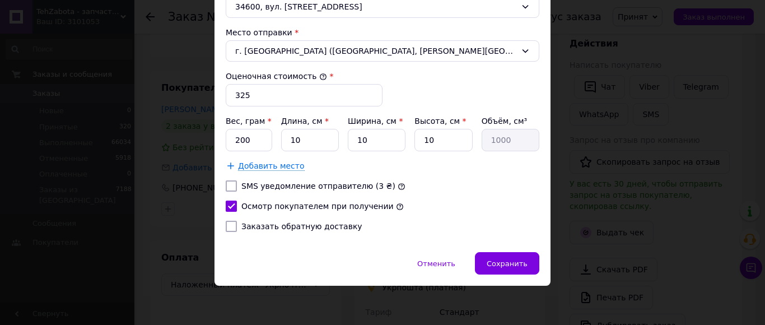
click at [226, 224] on input "Заказать обратную доставку" at bounding box center [231, 226] width 11 height 11
checkbox input "true"
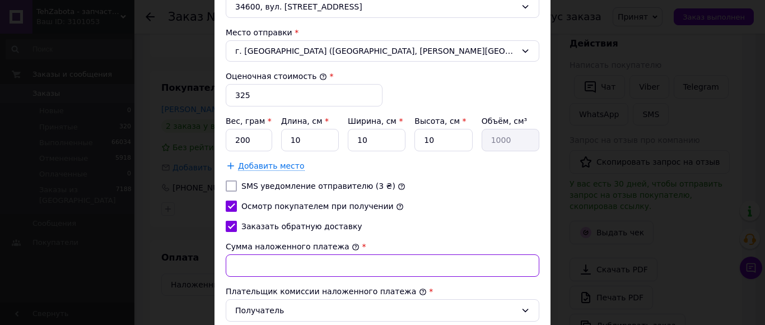
click at [240, 260] on input "Сумма наложенного платежа" at bounding box center [383, 265] width 314 height 22
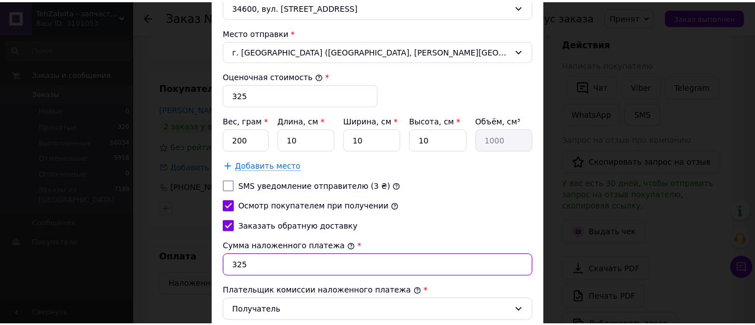
scroll to position [506, 0]
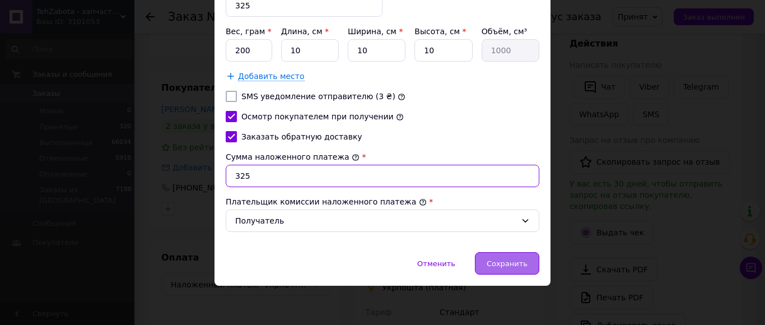
type input "325"
click at [502, 259] on span "Сохранить" at bounding box center [507, 263] width 41 height 8
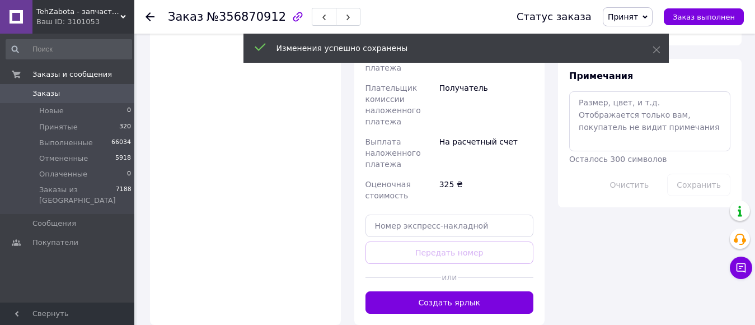
scroll to position [646, 0]
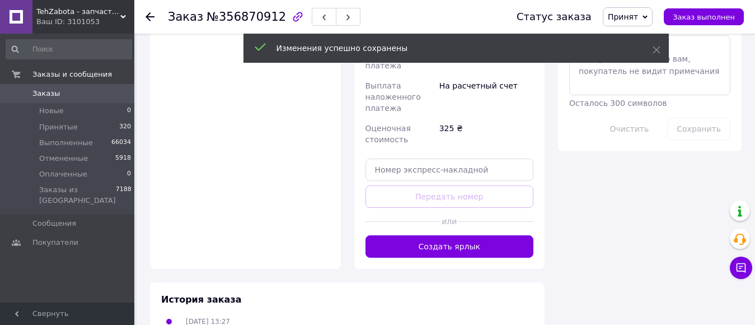
click at [471, 235] on button "Создать ярлык" at bounding box center [450, 246] width 169 height 22
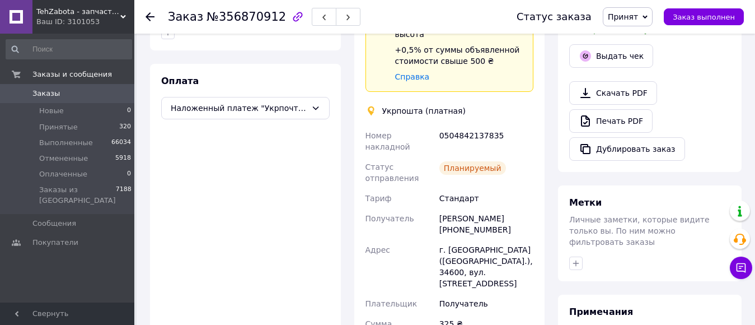
scroll to position [366, 0]
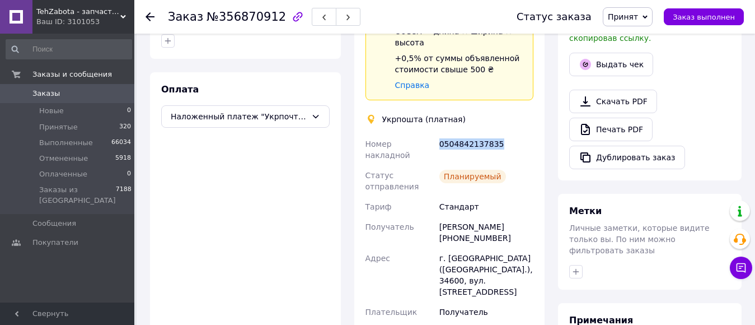
drag, startPoint x: 437, startPoint y: 106, endPoint x: 511, endPoint y: 106, distance: 73.9
click at [511, 134] on div "0504842137835" at bounding box center [486, 149] width 99 height 31
copy div "0504842137835"
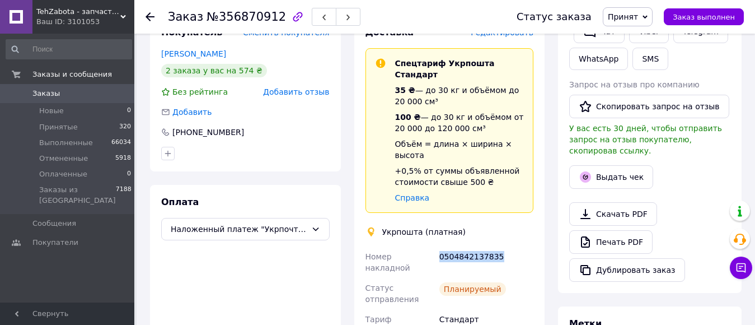
scroll to position [198, 0]
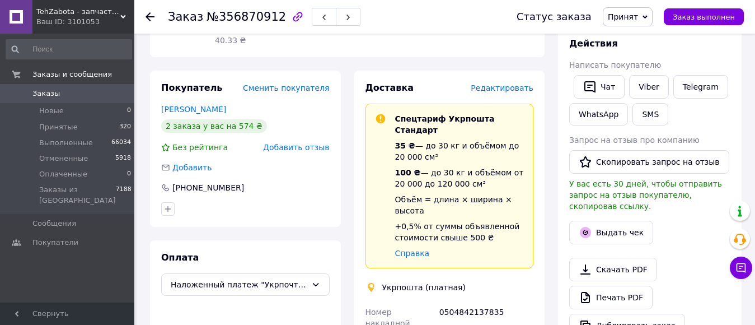
click at [146, 15] on icon at bounding box center [150, 16] width 9 height 9
